Goal: Task Accomplishment & Management: Use online tool/utility

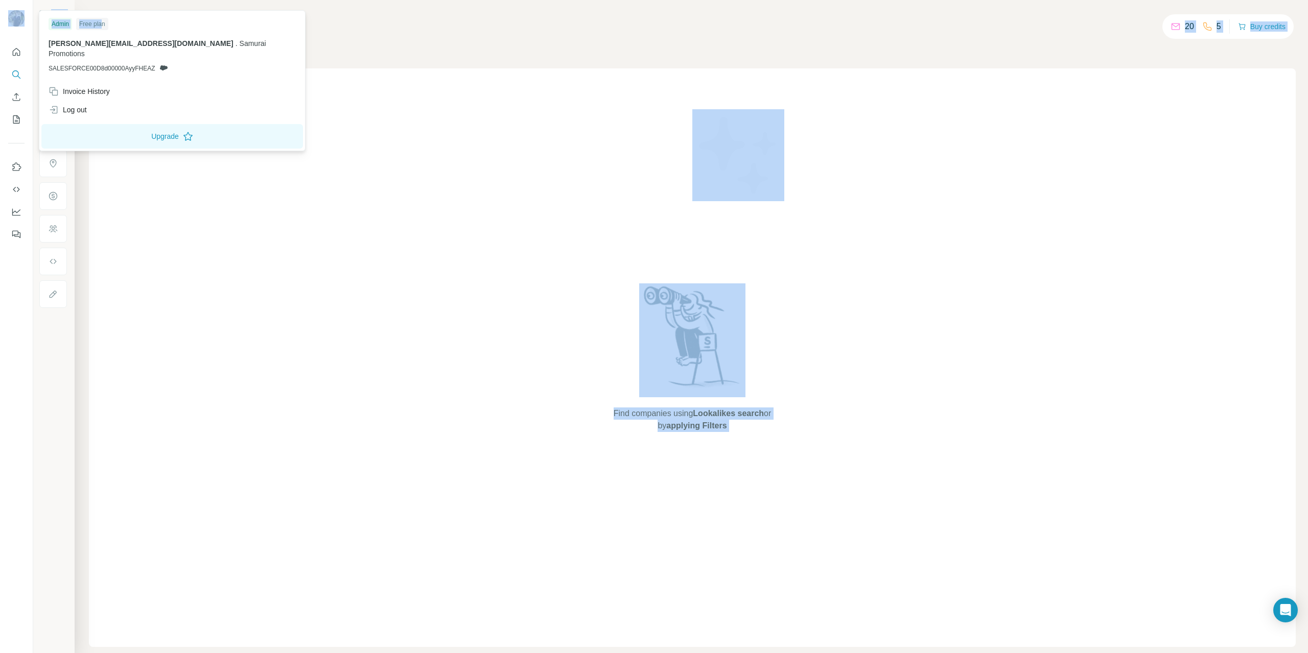
drag, startPoint x: 10, startPoint y: 4, endPoint x: 101, endPoint y: 20, distance: 92.4
click at [101, 20] on body "Show Search Companies People Find companies using Lookalikes search or by apply…" at bounding box center [654, 326] width 1308 height 653
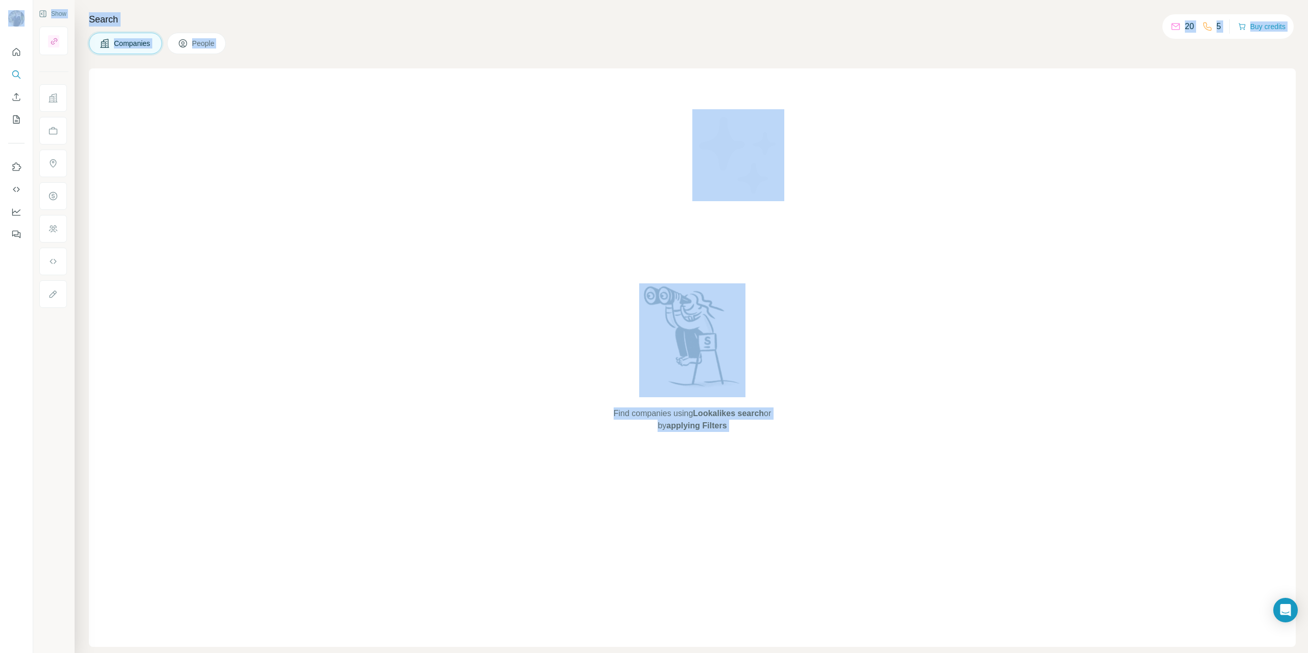
click at [473, 282] on div "Find companies using Lookalikes search or by applying Filters" at bounding box center [692, 357] width 1207 height 579
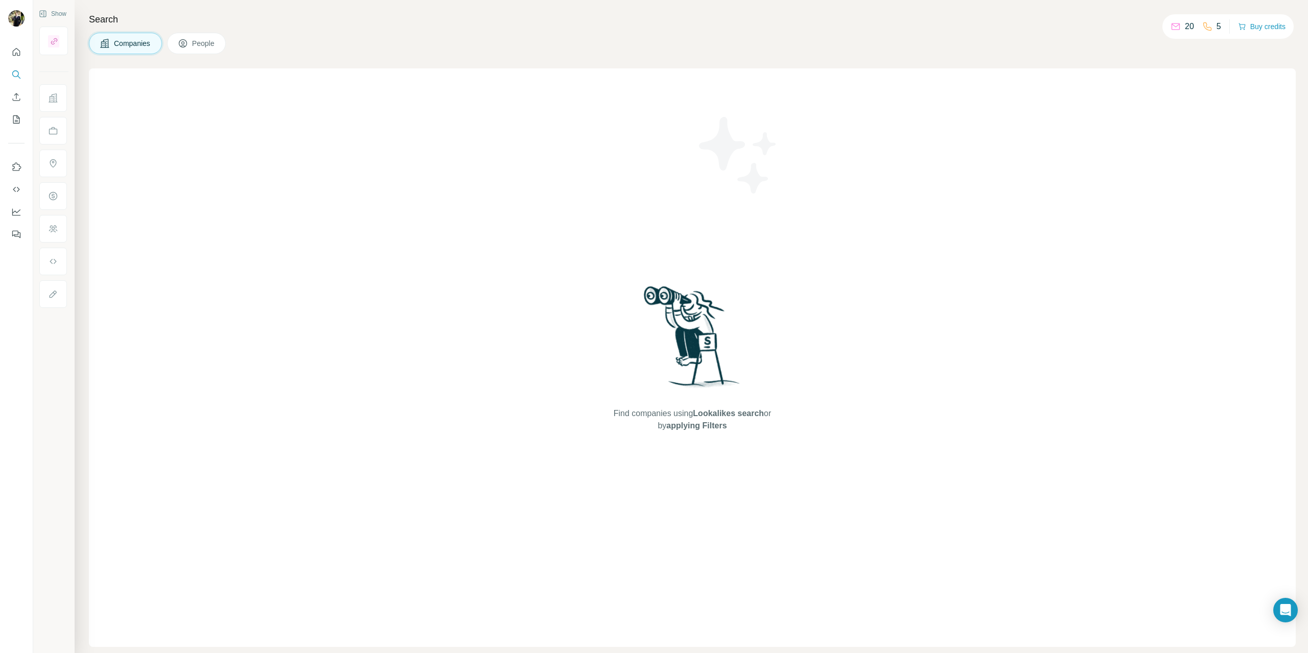
click at [419, 173] on div "Find companies using Lookalikes search or by applying Filters" at bounding box center [692, 357] width 1207 height 579
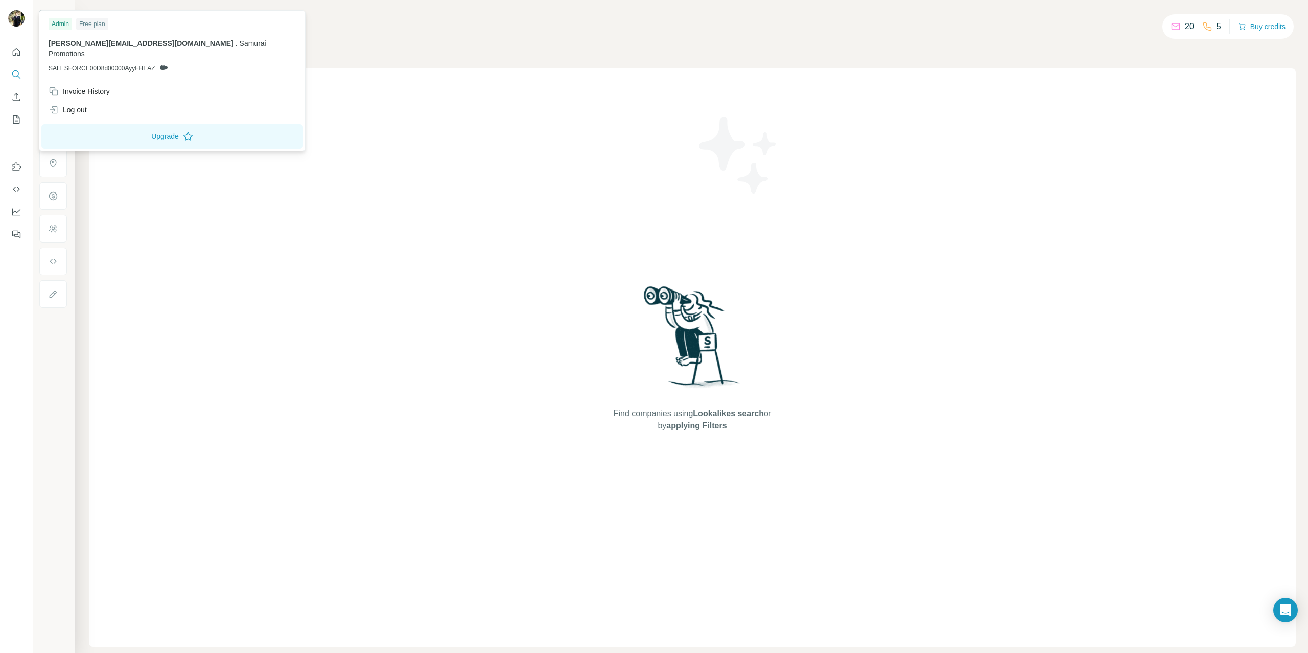
click at [21, 18] on img at bounding box center [16, 18] width 16 height 16
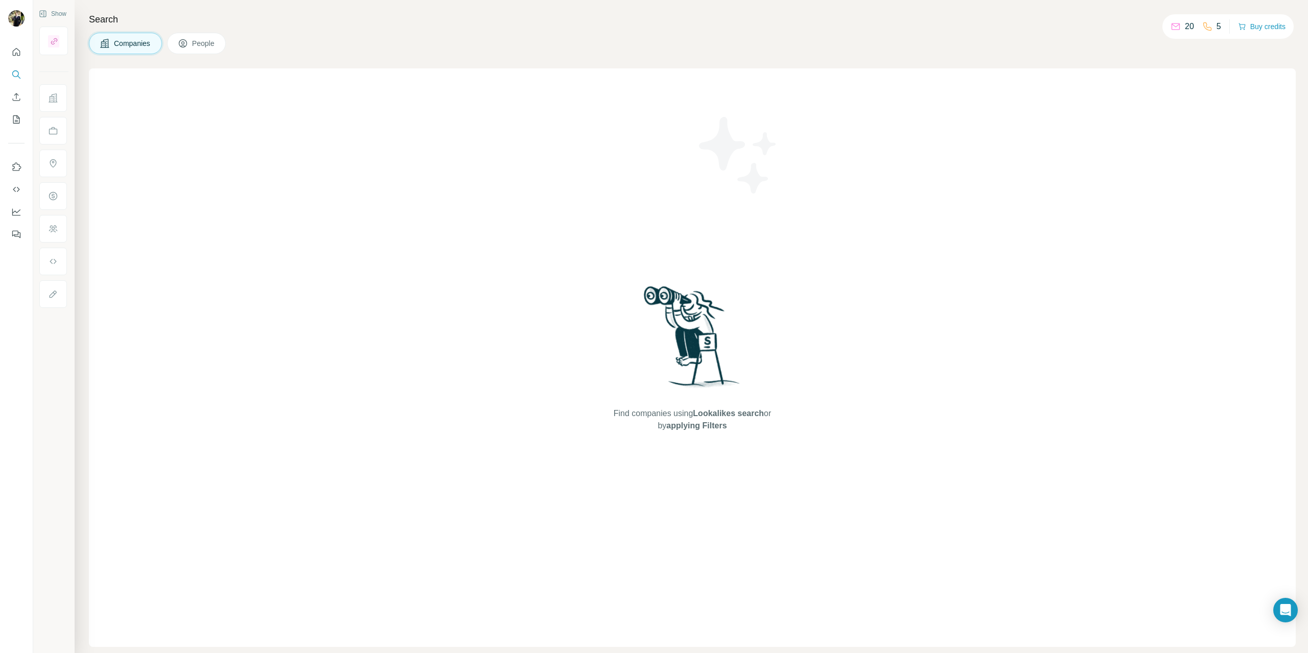
click at [192, 183] on div "Find companies using Lookalikes search or by applying Filters" at bounding box center [692, 357] width 1207 height 579
click at [17, 172] on icon "Use Surfe on LinkedIn" at bounding box center [16, 167] width 10 height 10
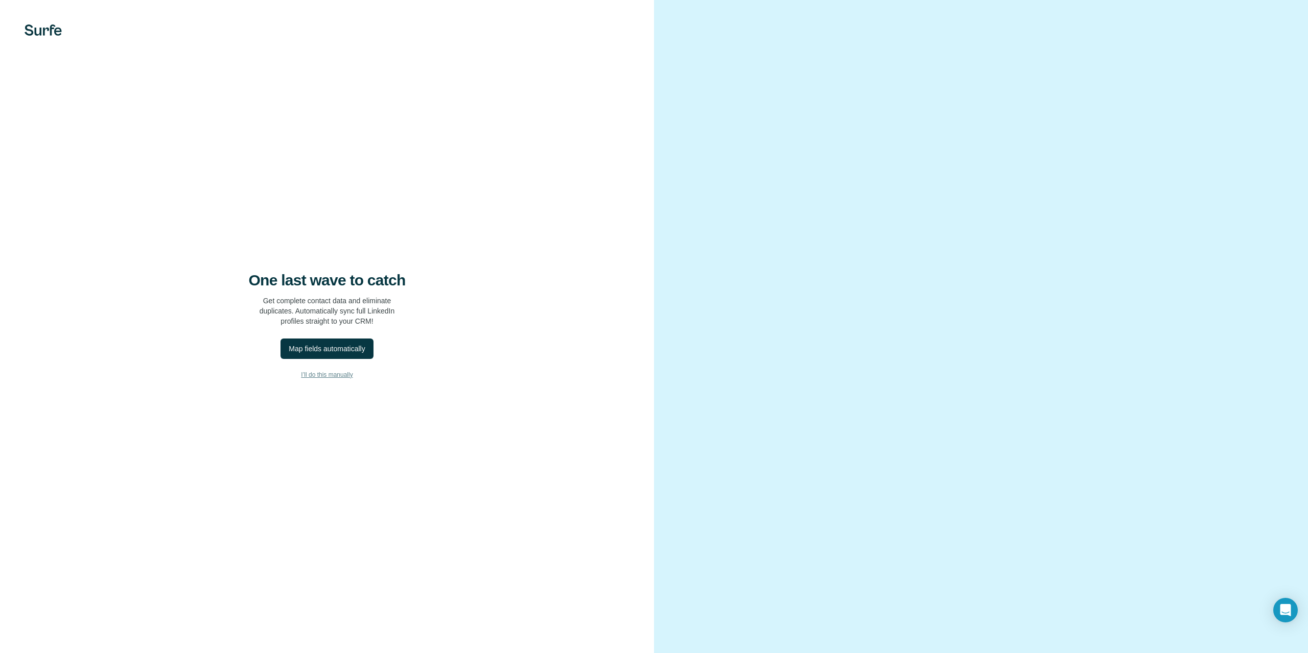
click at [334, 373] on span "I’ll do this manually" at bounding box center [327, 374] width 52 height 9
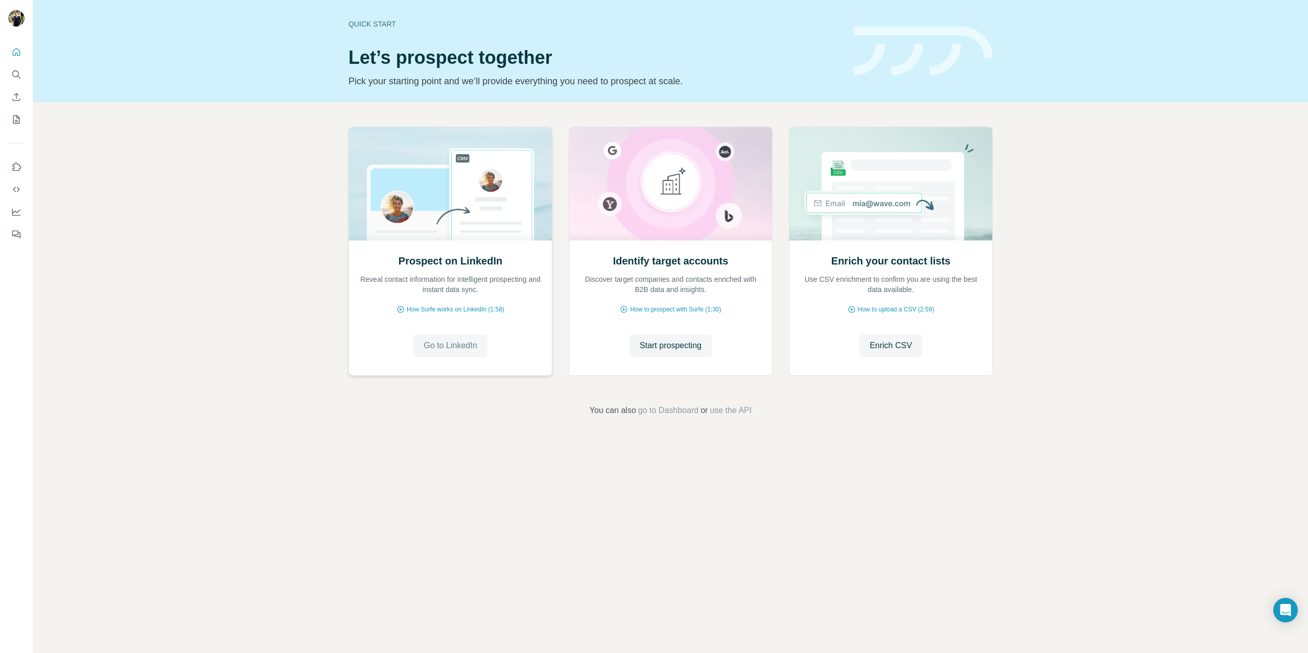
click at [446, 354] on button "Go to LinkedIn" at bounding box center [450, 346] width 74 height 22
